Goal: Information Seeking & Learning: Learn about a topic

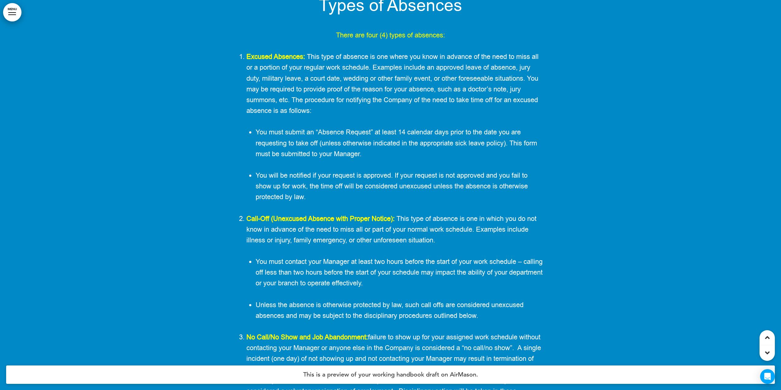
scroll to position [10247, 0]
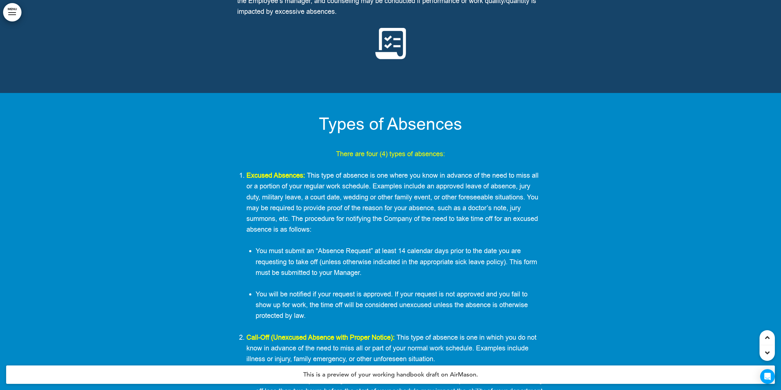
click at [381, 136] on span "Types of Absences" at bounding box center [390, 124] width 143 height 23
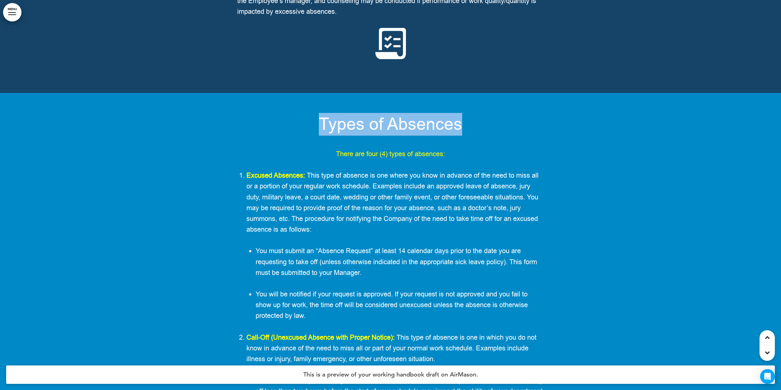
click at [381, 136] on span "Types of Absences" at bounding box center [390, 124] width 143 height 23
copy h1 "Types of Absences"
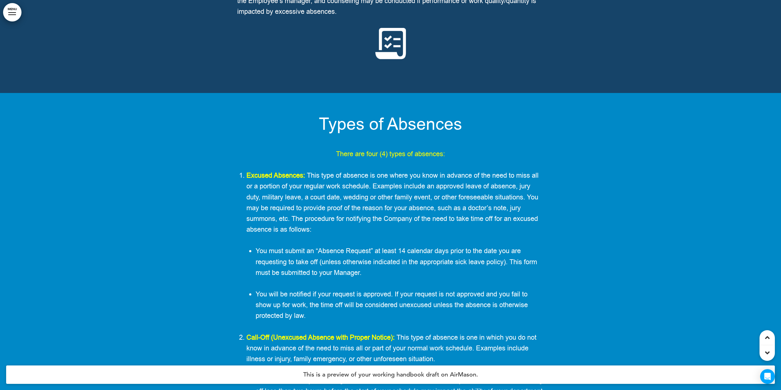
click at [383, 172] on div "Types of Absences There are four (4) types of absences: Excused Absences: This …" at bounding box center [390, 353] width 307 height 475
click at [355, 159] on span "There are four (4) types of absences:" at bounding box center [390, 154] width 109 height 9
copy span "There are four (4) types of absences:"
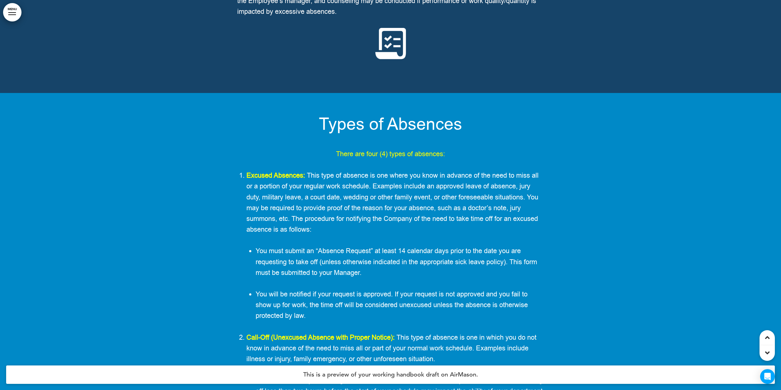
click at [294, 234] on span "Excused Absences: This type of absence is one where you know in advance of the …" at bounding box center [393, 202] width 292 height 63
click at [282, 219] on span "Excused Absences: This type of absence is one where you know in advance of the …" at bounding box center [393, 202] width 292 height 63
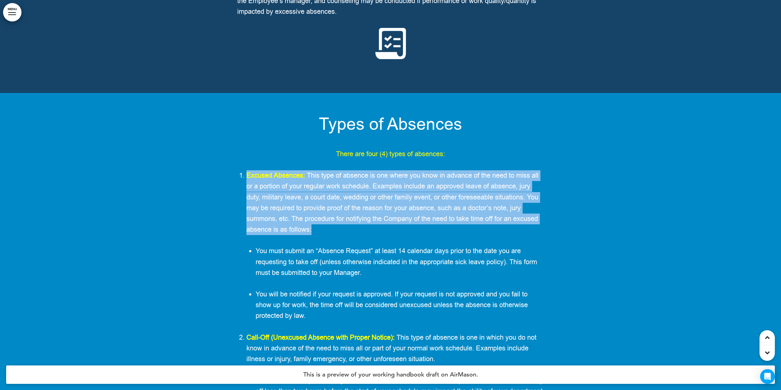
click at [282, 219] on span "Excused Absences: This type of absence is one where you know in advance of the …" at bounding box center [393, 202] width 292 height 63
copy span "Excused Absences: This type of absence is one where you know in advance of the …"
click at [258, 222] on p "Excused Absences: This type of absence is one where you know in advance of the …" at bounding box center [396, 202] width 298 height 65
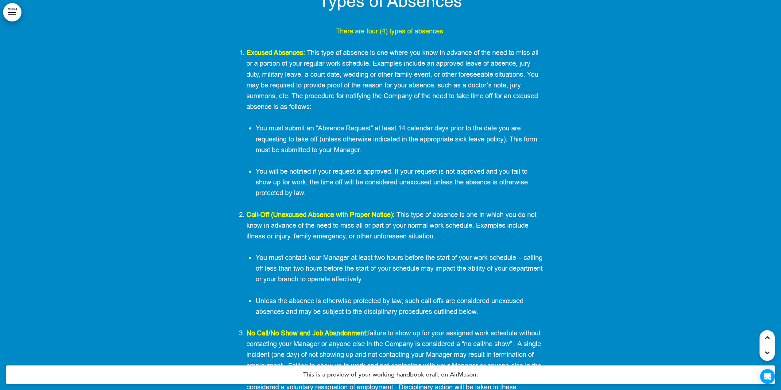
click at [253, 199] on ul "You must submit an “Absence Request” at least 14 calendar days prior to the dat…" at bounding box center [396, 161] width 298 height 76
drag, startPoint x: 247, startPoint y: 245, endPoint x: 444, endPoint y: 267, distance: 198.3
click at [444, 242] on p "Call-Off (Unexcused Absence with Proper Notice): This type of absence is one in…" at bounding box center [396, 226] width 298 height 33
copy span "Call-Off (Unexcused Absence with Proper Notice): This type of absence is one in…"
click at [343, 284] on span "You must contact your Manager at least two hours before the start of your work …" at bounding box center [399, 268] width 287 height 31
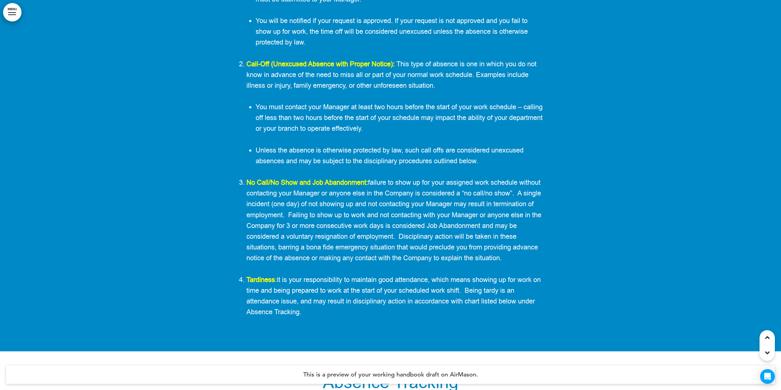
scroll to position [10523, 0]
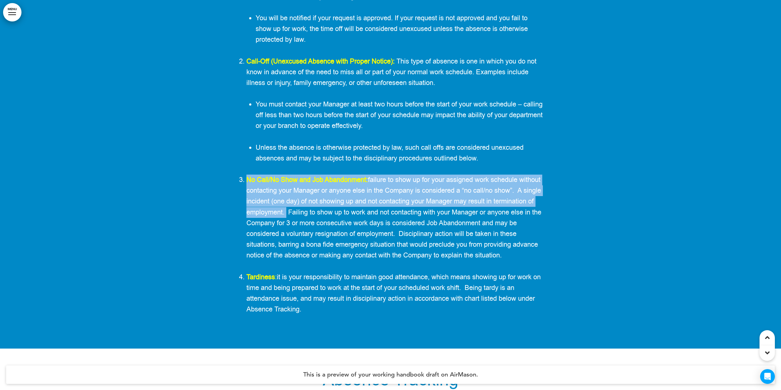
drag, startPoint x: 248, startPoint y: 209, endPoint x: 328, endPoint y: 241, distance: 86.0
click at [328, 241] on span "No Call/No Show and Job Abandonment: failure to show up for your assigned work …" at bounding box center [394, 217] width 295 height 85
copy span "No Call/No Show and Job Abandonment: failure to show up for your assigned work …"
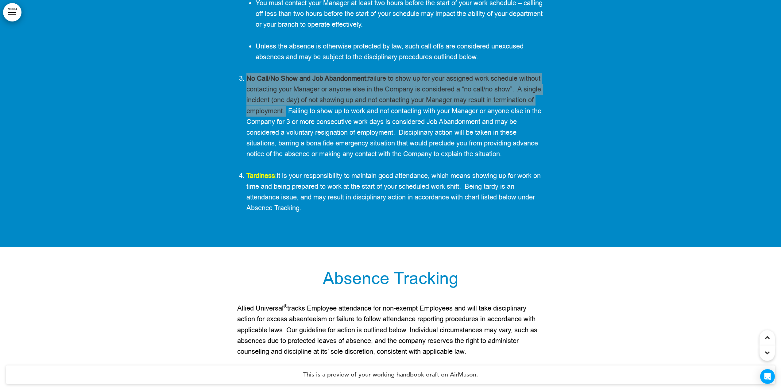
scroll to position [10646, 0]
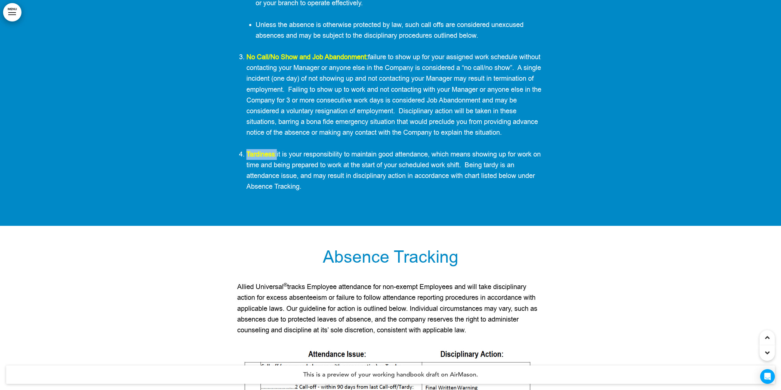
drag, startPoint x: 247, startPoint y: 184, endPoint x: 277, endPoint y: 185, distance: 29.5
click at [277, 159] on span "Tardiness :" at bounding box center [262, 154] width 30 height 9
copy span "Tardiness :"
drag, startPoint x: 306, startPoint y: 218, endPoint x: 247, endPoint y: 186, distance: 67.0
click at [247, 186] on p "Tardiness : it is your responsibility to maintain good attendance, which means …" at bounding box center [396, 170] width 298 height 43
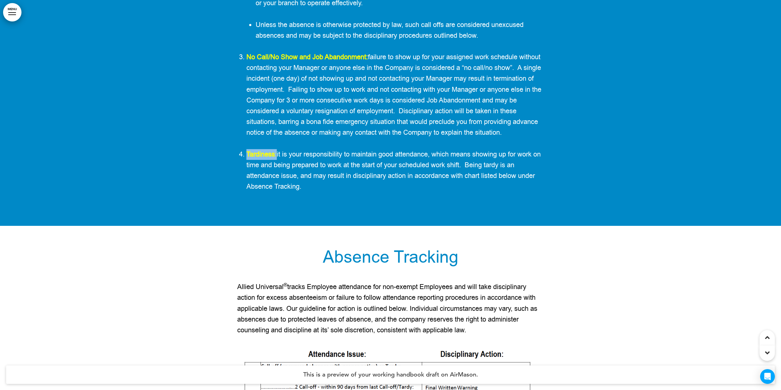
copy span "Tardiness : it is your responsibility to maintain good attendance, which means …"
click at [247, 159] on strong "Tardiness" at bounding box center [261, 154] width 29 height 9
click at [351, 269] on span "Absence Tracking" at bounding box center [391, 257] width 136 height 23
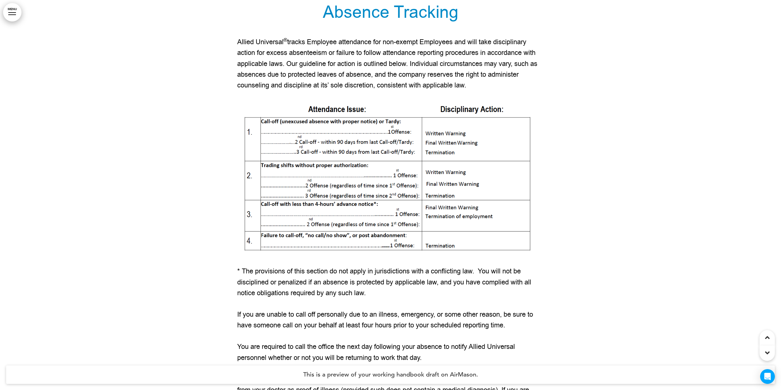
scroll to position [10892, 0]
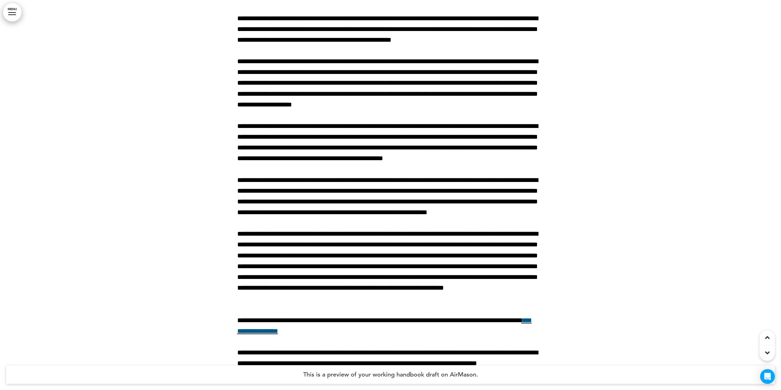
scroll to position [921, 0]
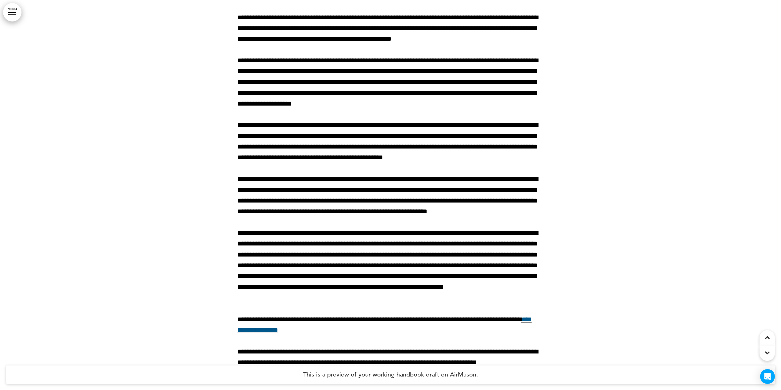
click at [356, 163] on p "**********" at bounding box center [390, 141] width 307 height 43
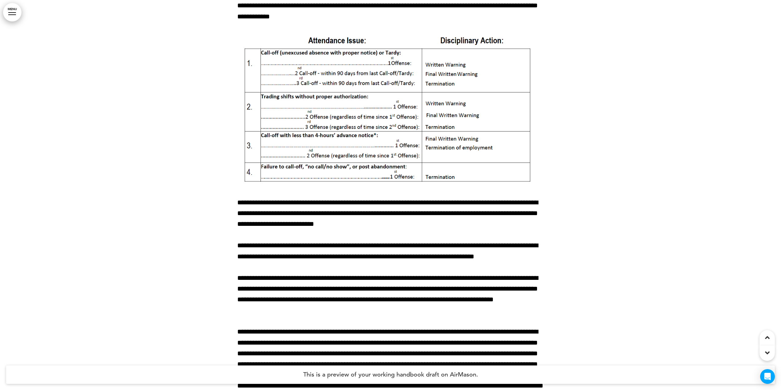
scroll to position [14761, 0]
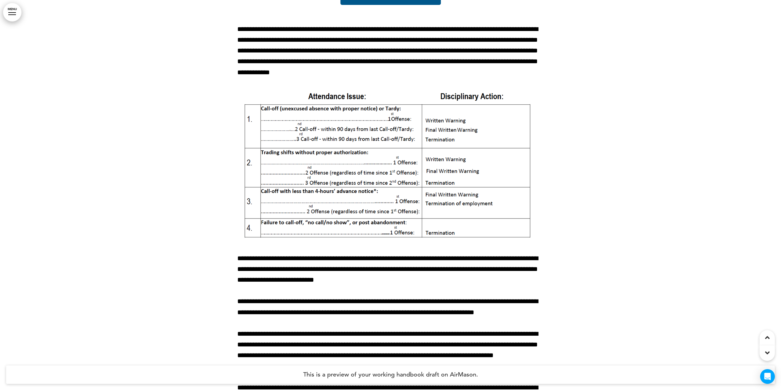
drag, startPoint x: 509, startPoint y: 126, endPoint x: 440, endPoint y: 117, distance: 70.0
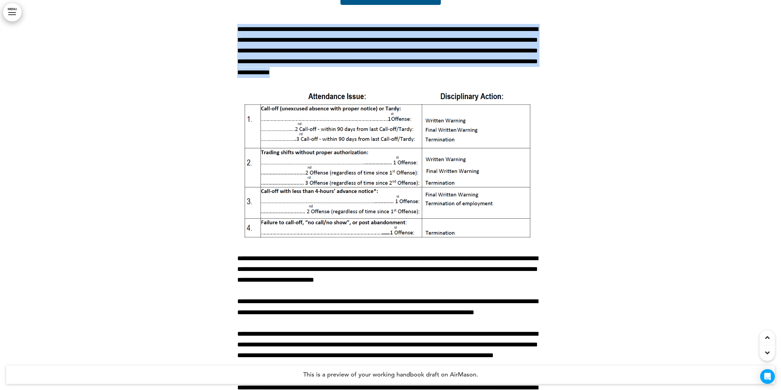
drag, startPoint x: 375, startPoint y: 270, endPoint x: 239, endPoint y: 228, distance: 142.8
click at [239, 78] on p "**********" at bounding box center [390, 51] width 307 height 54
click at [273, 243] on img at bounding box center [390, 166] width 307 height 154
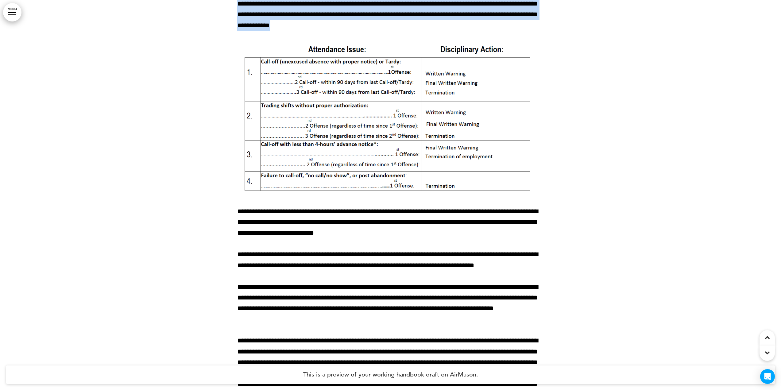
scroll to position [14946, 0]
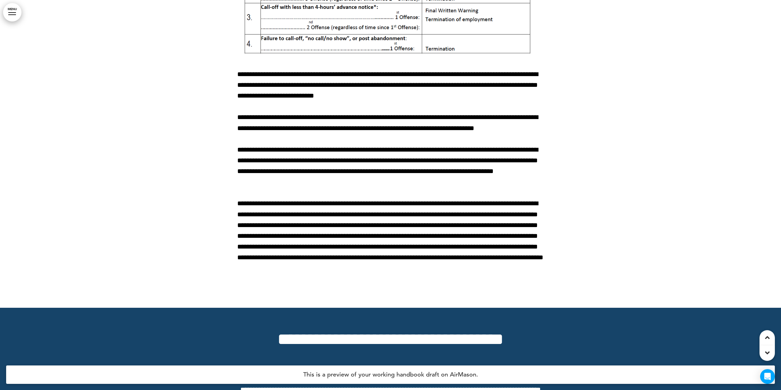
click at [185, 220] on div at bounding box center [390, 45] width 781 height 523
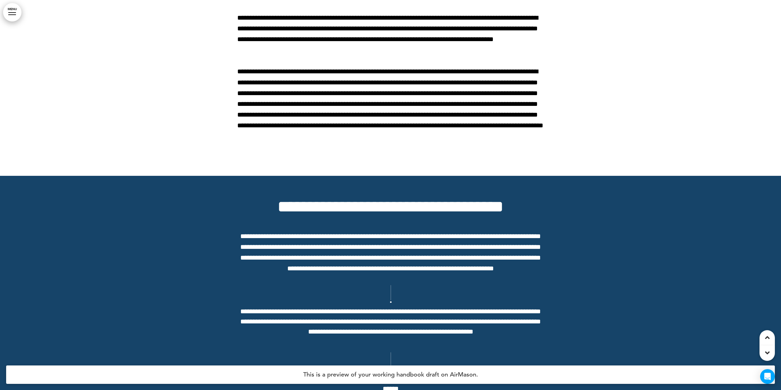
scroll to position [15068, 0]
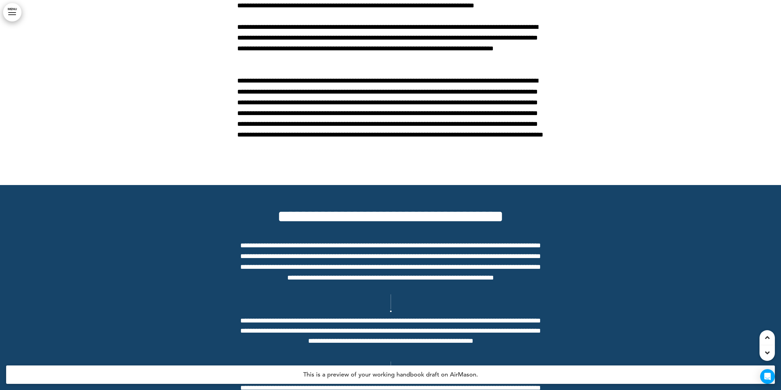
drag, startPoint x: 370, startPoint y: 168, endPoint x: 238, endPoint y: 142, distance: 134.6
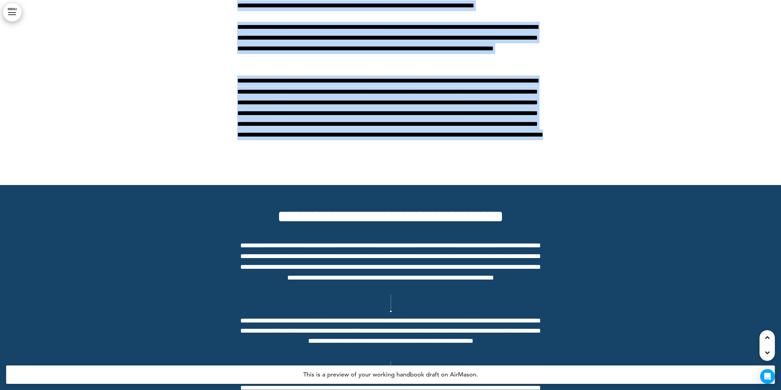
drag, startPoint x: 237, startPoint y: 145, endPoint x: 495, endPoint y: 339, distance: 322.3
copy div "**********"
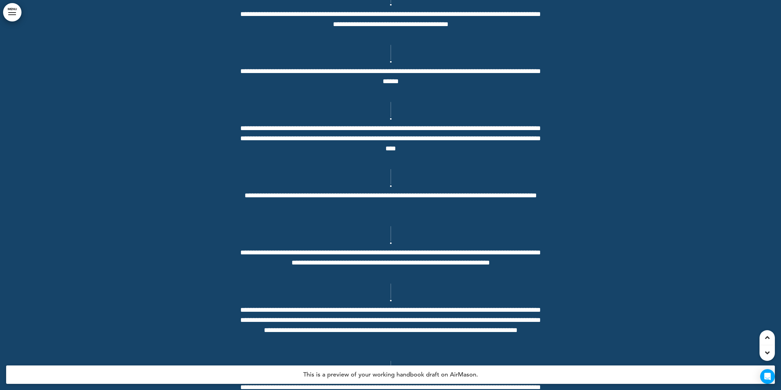
scroll to position [17309, 0]
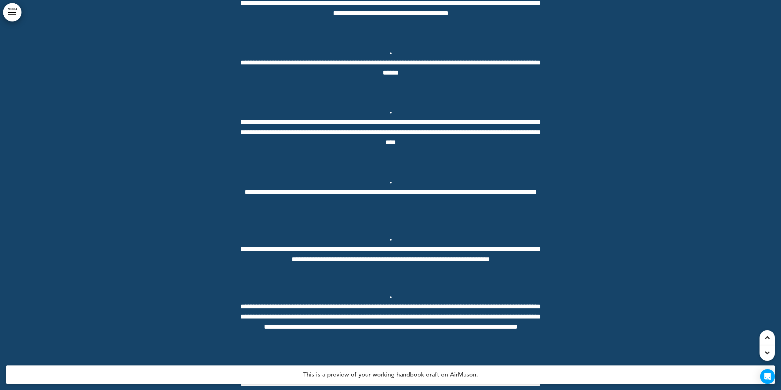
click at [406, 18] on span "**********" at bounding box center [390, 8] width 307 height 20
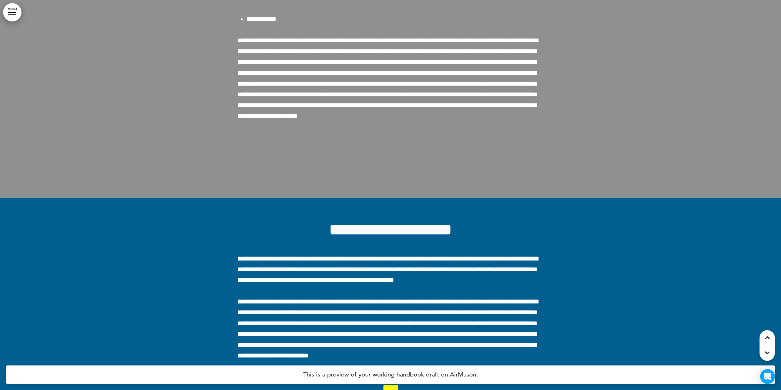
scroll to position [18169, 0]
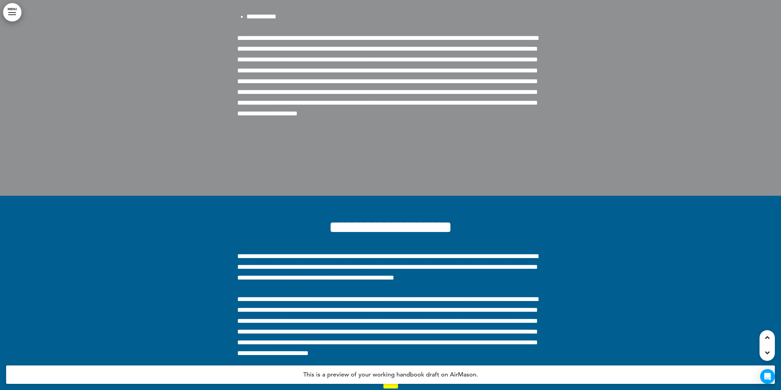
copy h1 "**********"
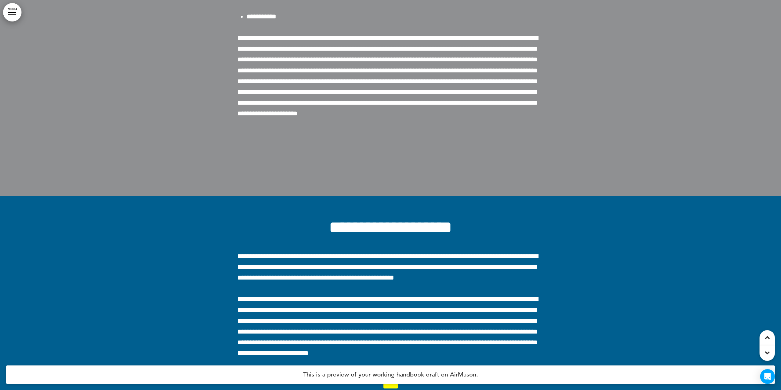
copy span "**********"
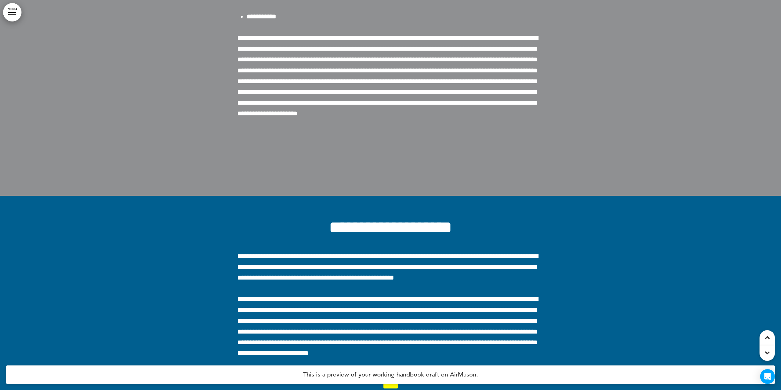
drag, startPoint x: 248, startPoint y: 157, endPoint x: 278, endPoint y: 216, distance: 65.6
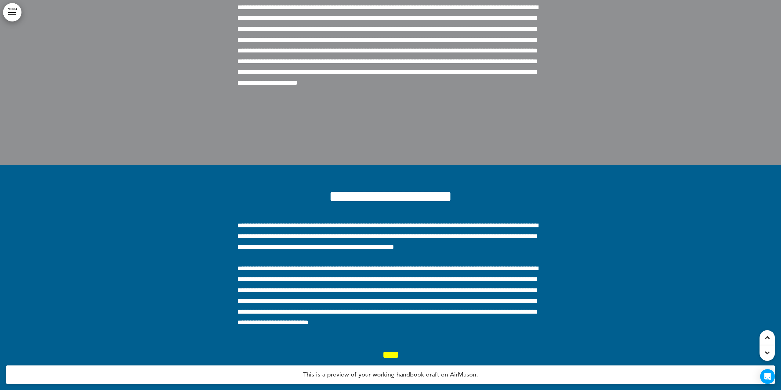
click at [298, 86] on span "**********" at bounding box center [387, 45] width 301 height 82
click at [355, 89] on p "**********" at bounding box center [390, 45] width 307 height 87
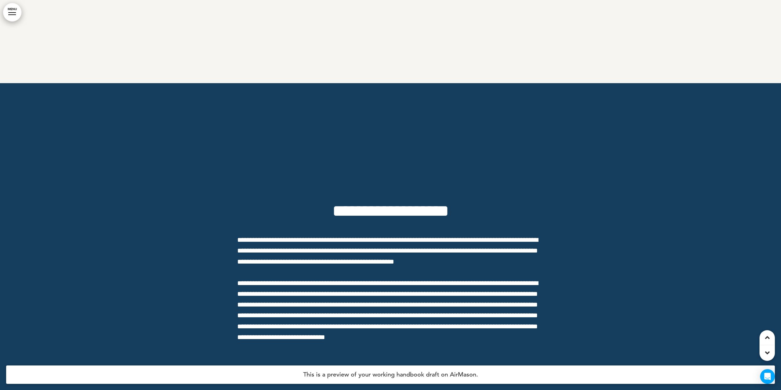
scroll to position [45599, 0]
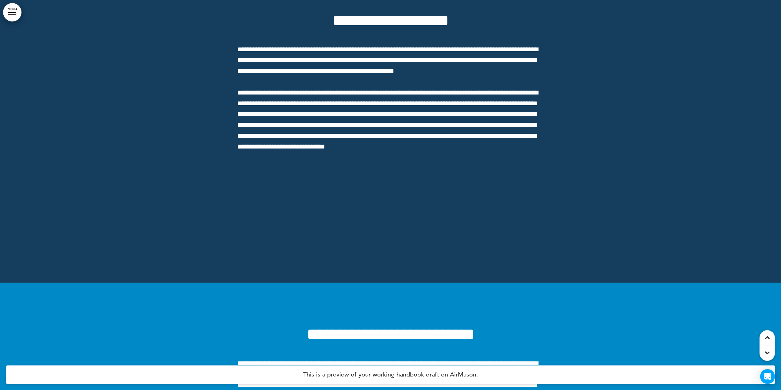
drag, startPoint x: 238, startPoint y: 180, endPoint x: 339, endPoint y: 257, distance: 127.7
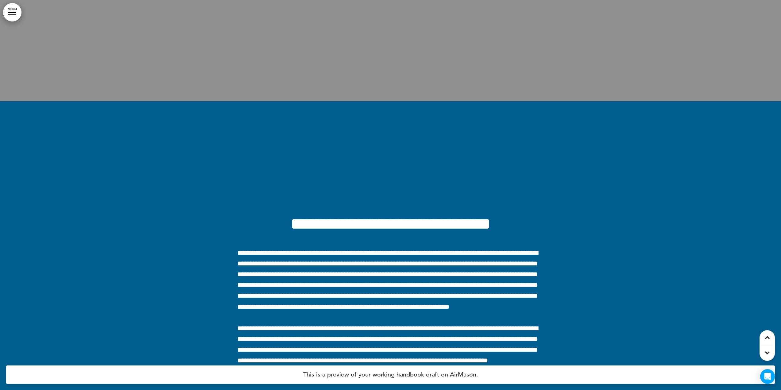
scroll to position [48761, 0]
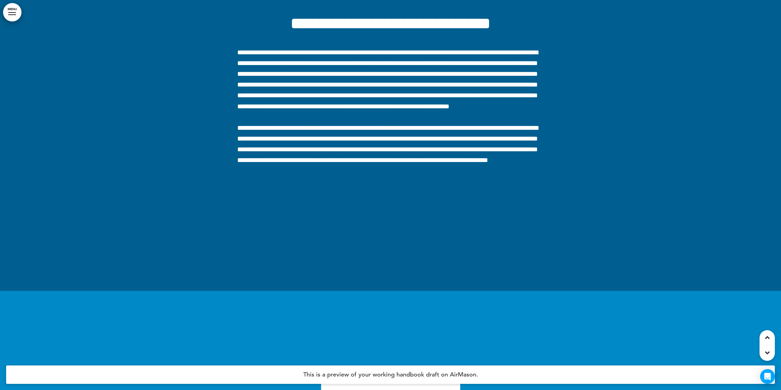
drag, startPoint x: 331, startPoint y: 213, endPoint x: 390, endPoint y: 218, distance: 59.7
copy link "**********"
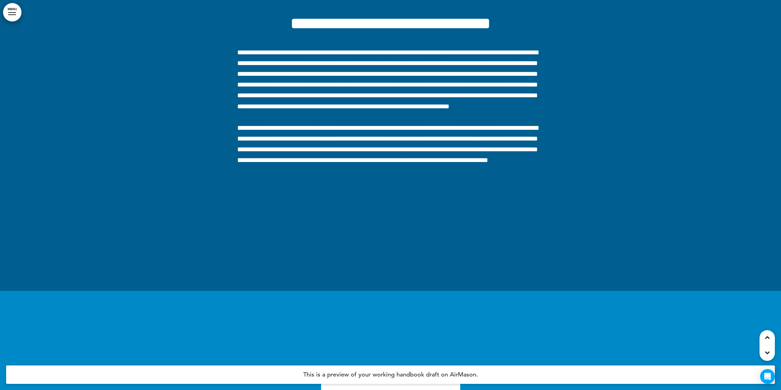
drag, startPoint x: 264, startPoint y: 133, endPoint x: 360, endPoint y: 151, distance: 97.4
copy span "**********"
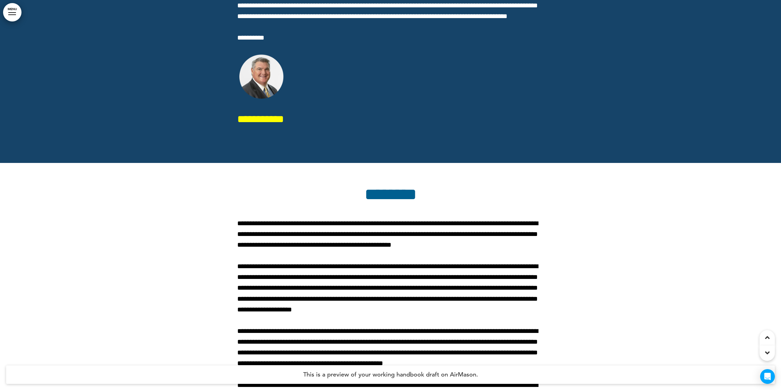
scroll to position [0, 0]
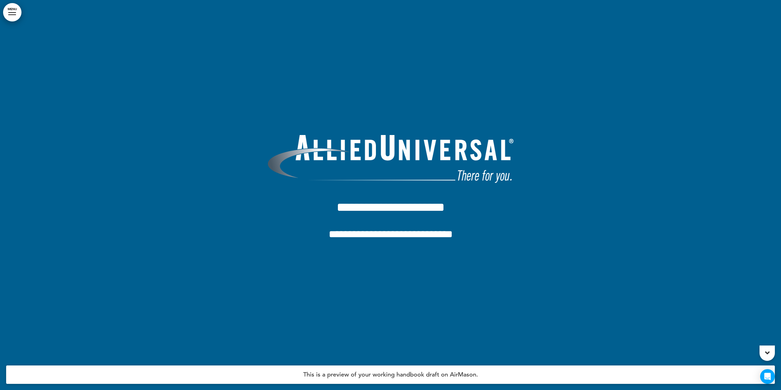
click at [203, 178] on div at bounding box center [390, 195] width 781 height 390
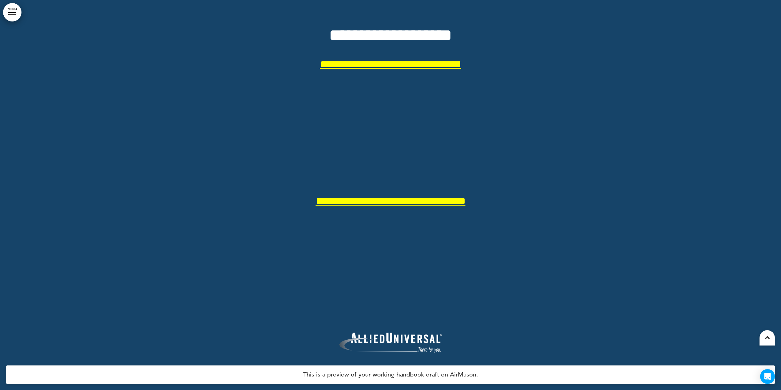
scroll to position [73029, 0]
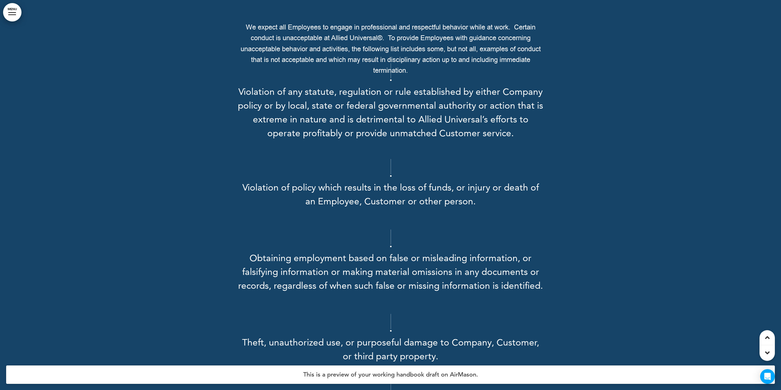
scroll to position [11321, 0]
